Goal: Find specific page/section: Find specific page/section

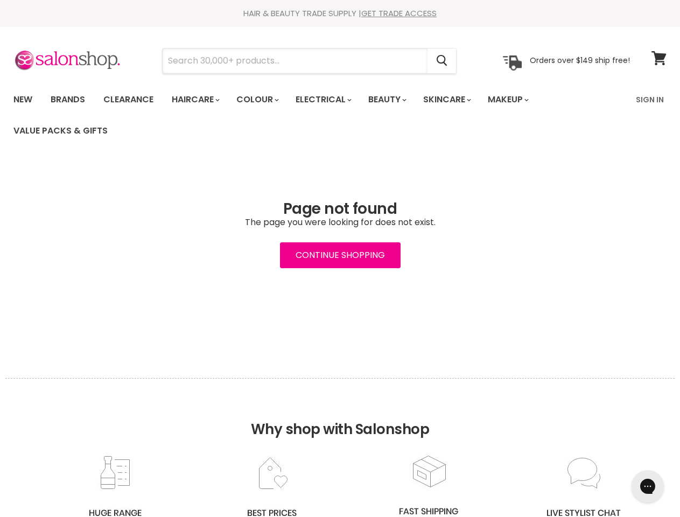
click at [296, 61] on input "Search" at bounding box center [295, 60] width 265 height 25
click at [442, 61] on icon "Search" at bounding box center [442, 60] width 11 height 11
click at [199, 100] on link "Haircare" at bounding box center [195, 99] width 62 height 23
